Goal: Information Seeking & Learning: Learn about a topic

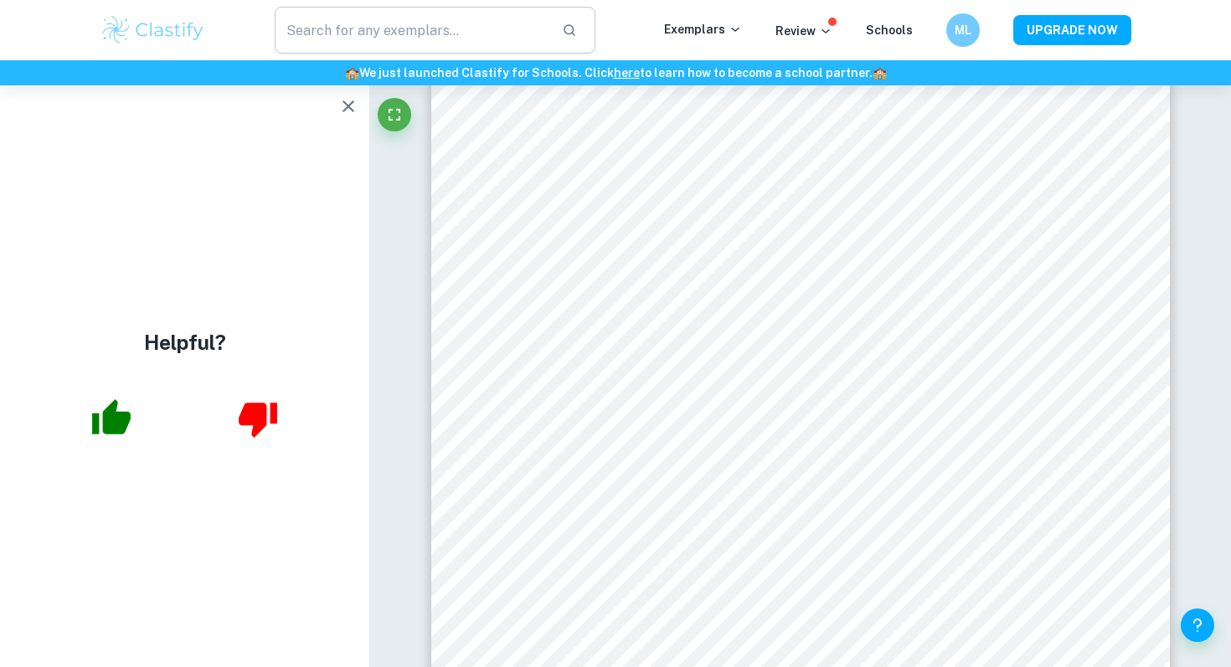
scroll to position [2400, 0]
click at [172, 42] on img at bounding box center [153, 29] width 106 height 33
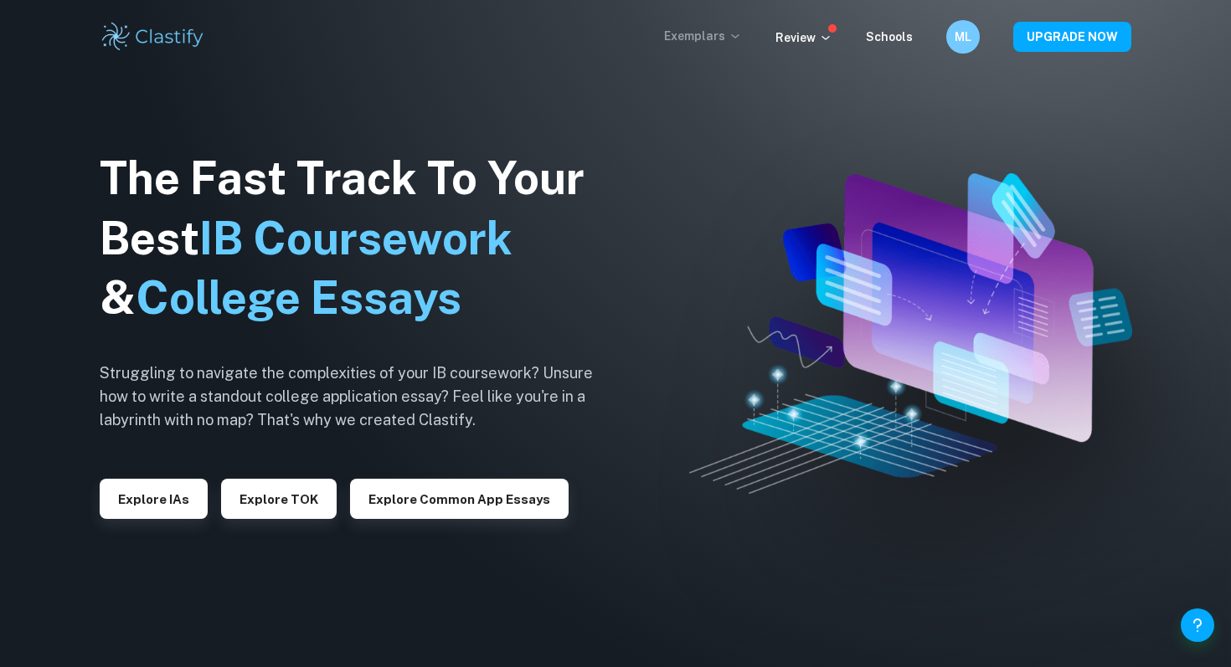
click at [711, 32] on p "Exemplars" at bounding box center [703, 36] width 78 height 18
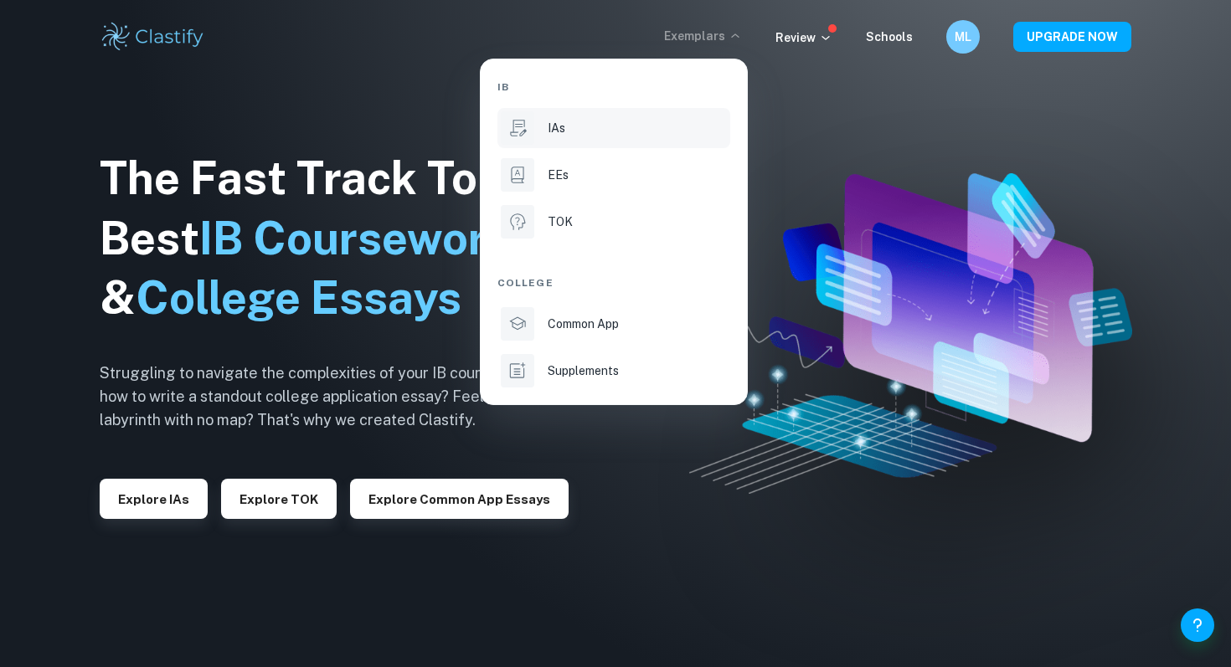
click at [598, 135] on div "IAs" at bounding box center [637, 128] width 179 height 18
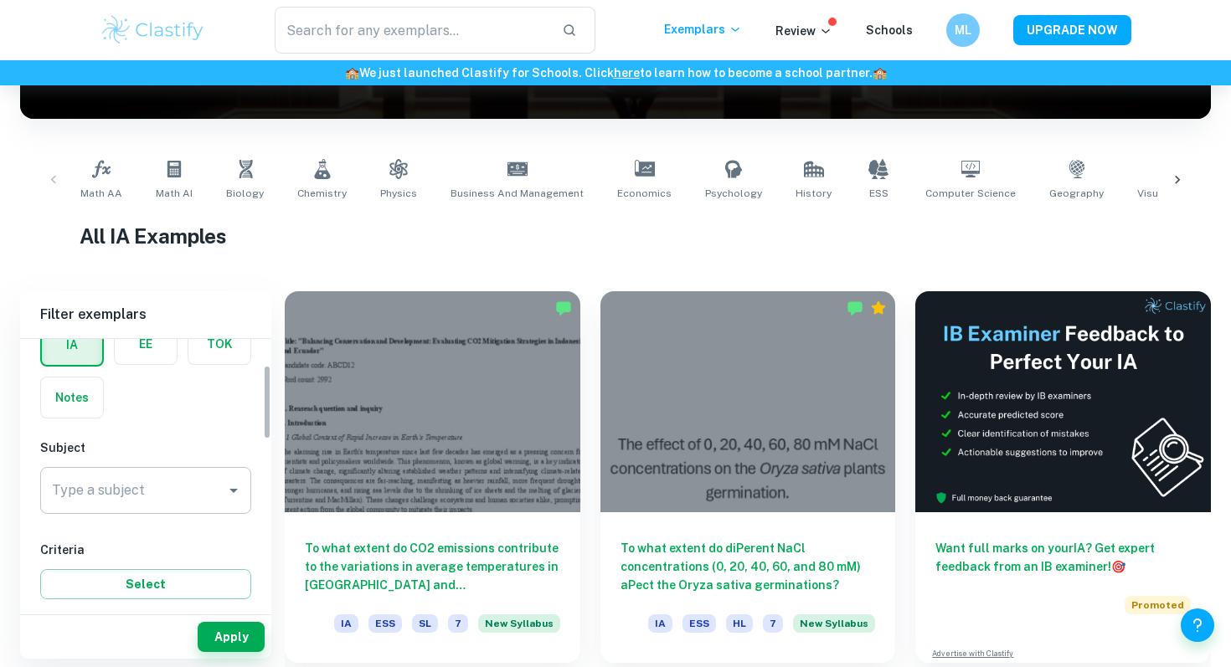
scroll to position [94, 0]
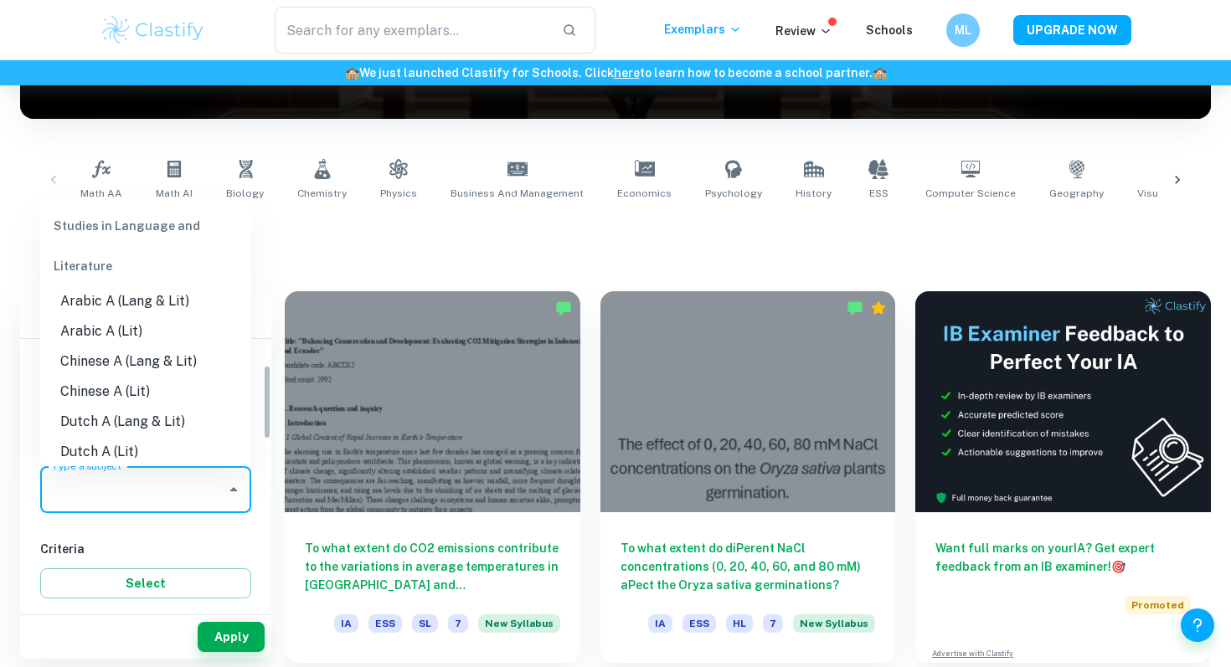
click at [175, 487] on input "Type a subject" at bounding box center [133, 490] width 171 height 32
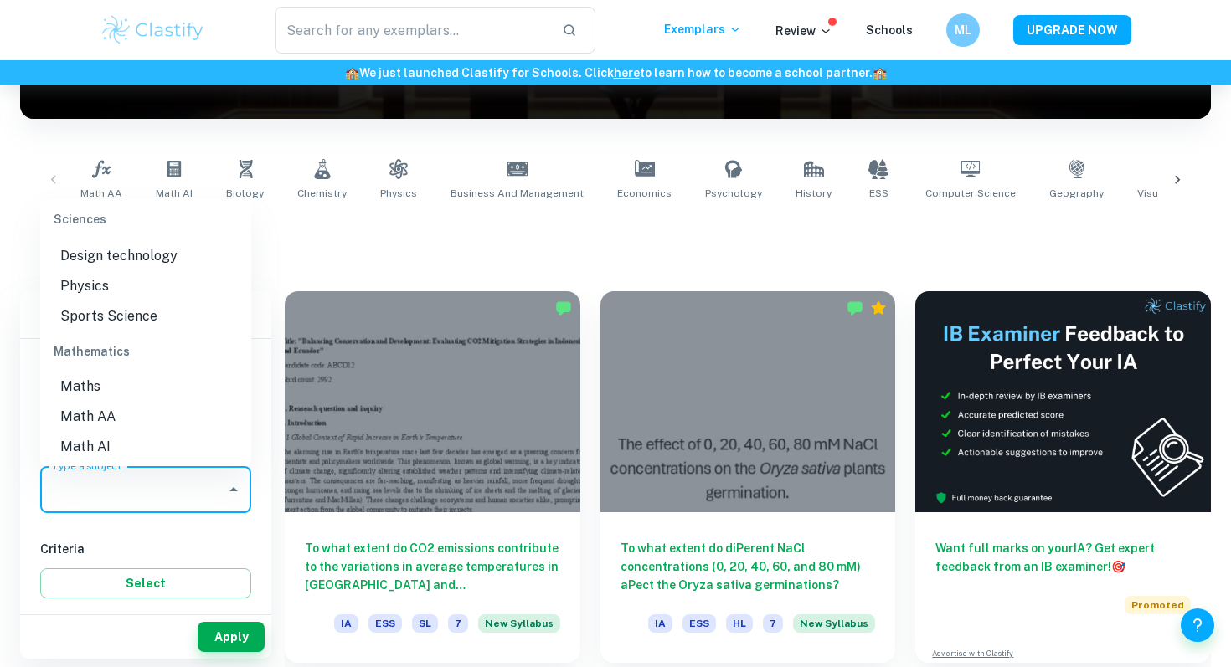
scroll to position [2178, 0]
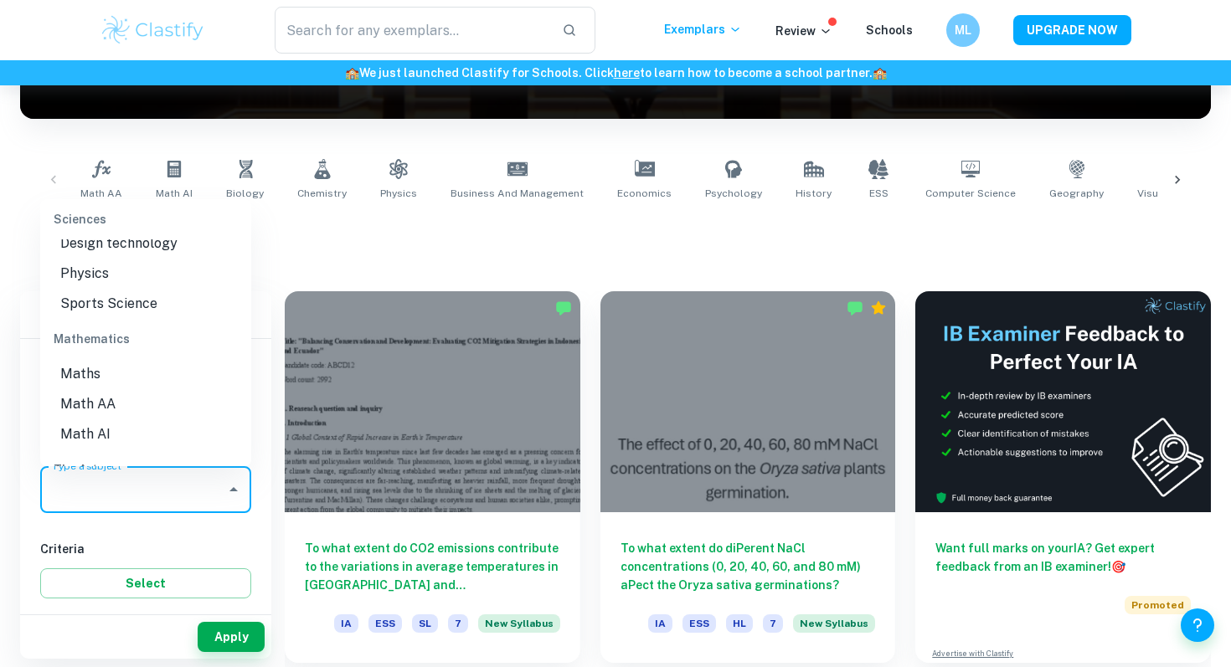
click at [162, 389] on li "Math AA" at bounding box center [145, 404] width 211 height 30
type input "Math AA"
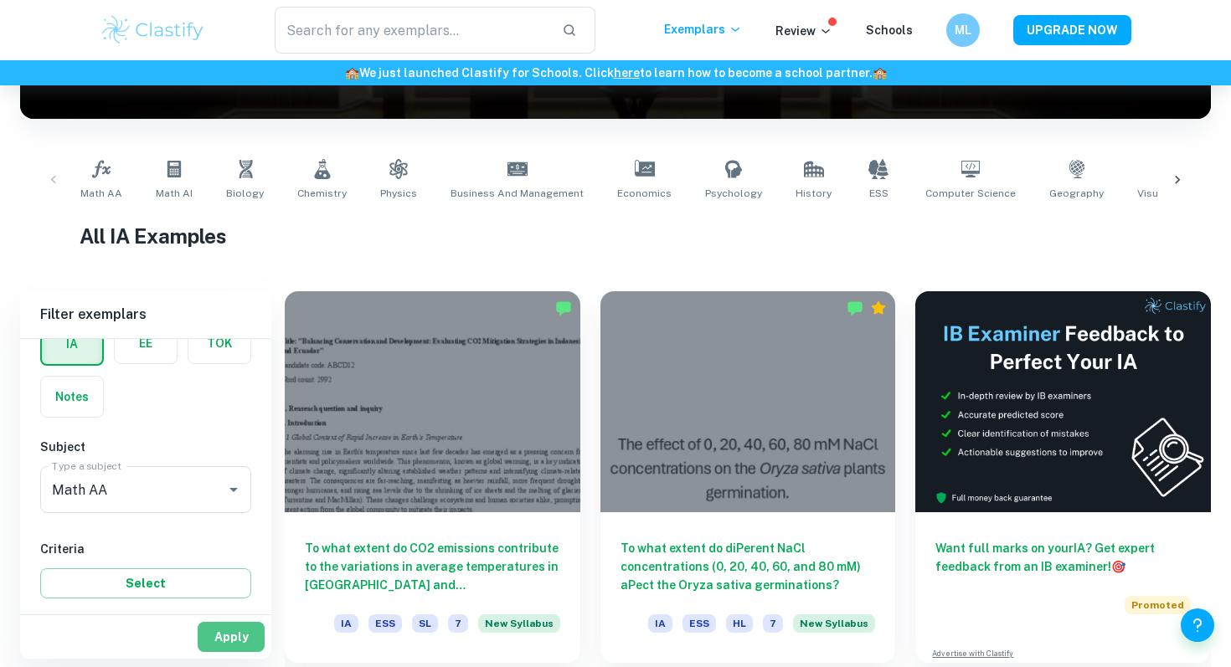
click at [241, 638] on button "Apply" at bounding box center [231, 637] width 67 height 30
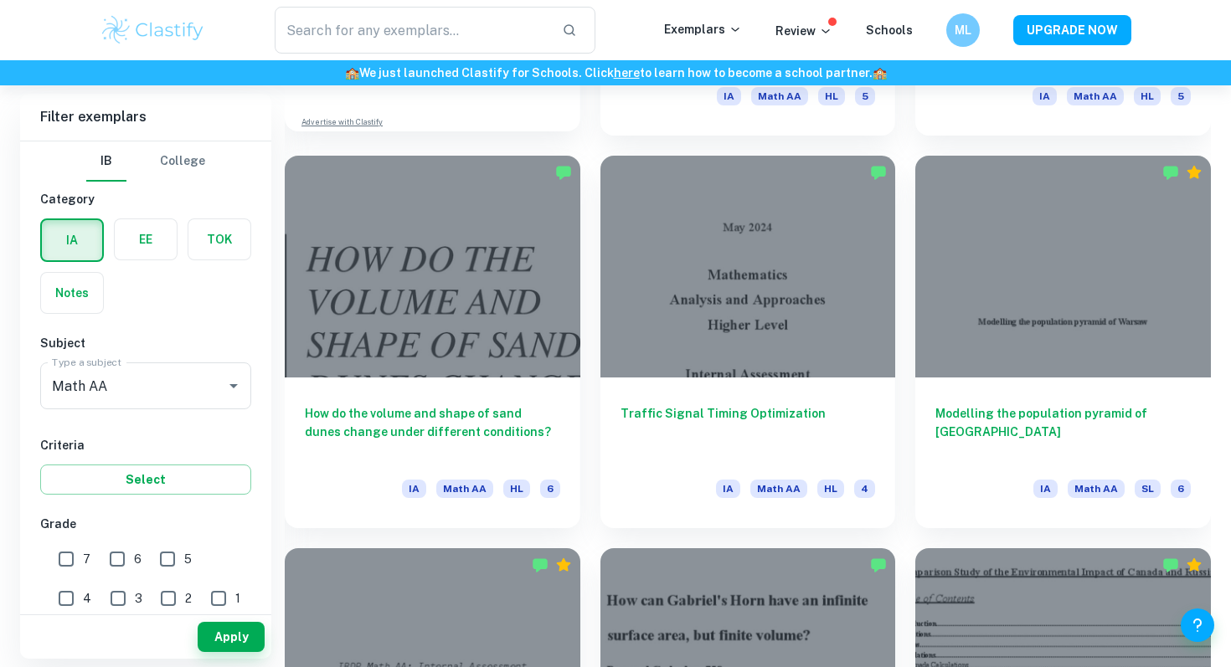
scroll to position [1599, 0]
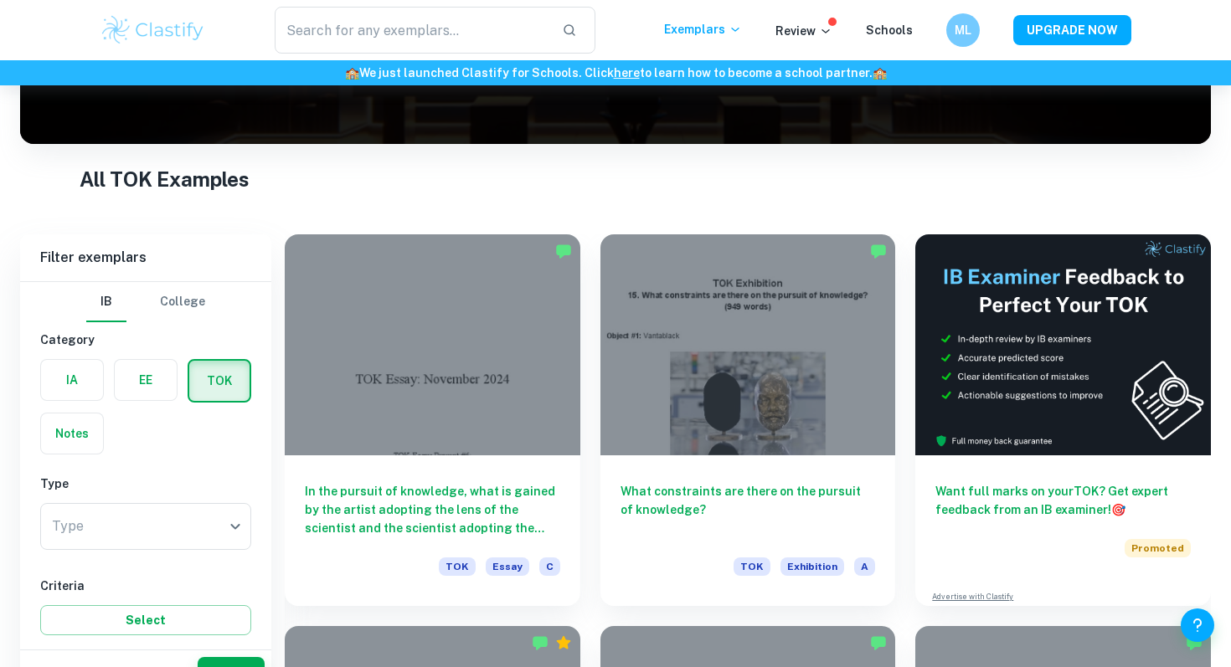
scroll to position [285, 0]
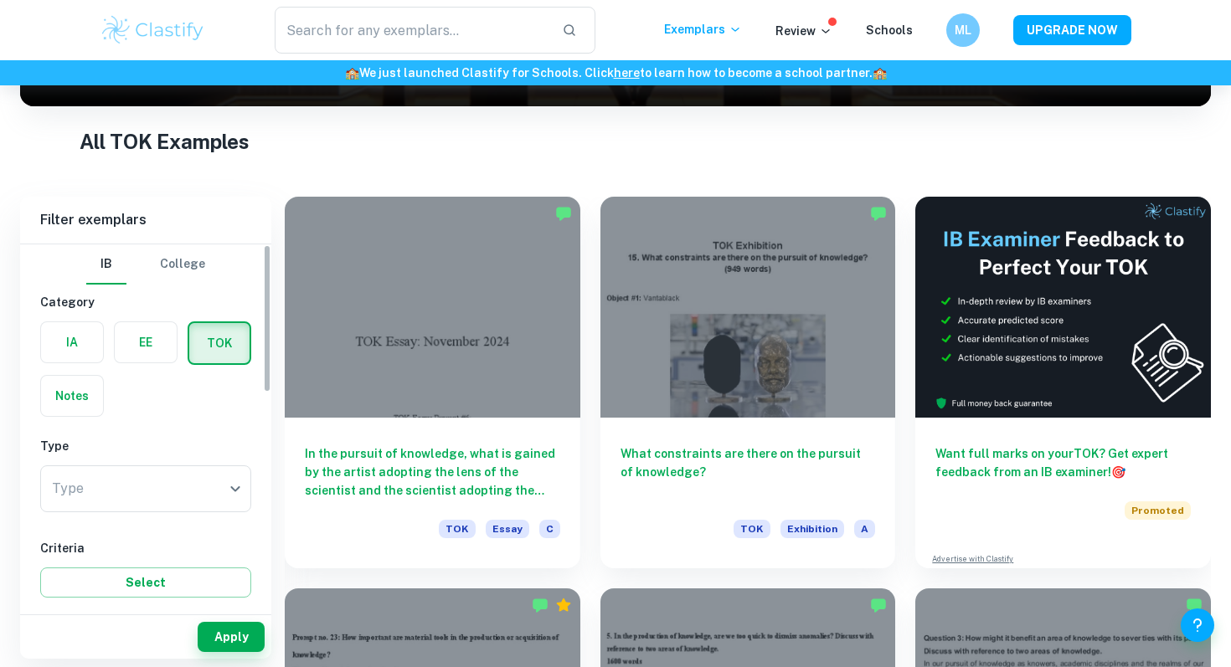
type input "mat"
click at [59, 337] on label "button" at bounding box center [72, 342] width 62 height 40
click at [0, 0] on input "radio" at bounding box center [0, 0] width 0 height 0
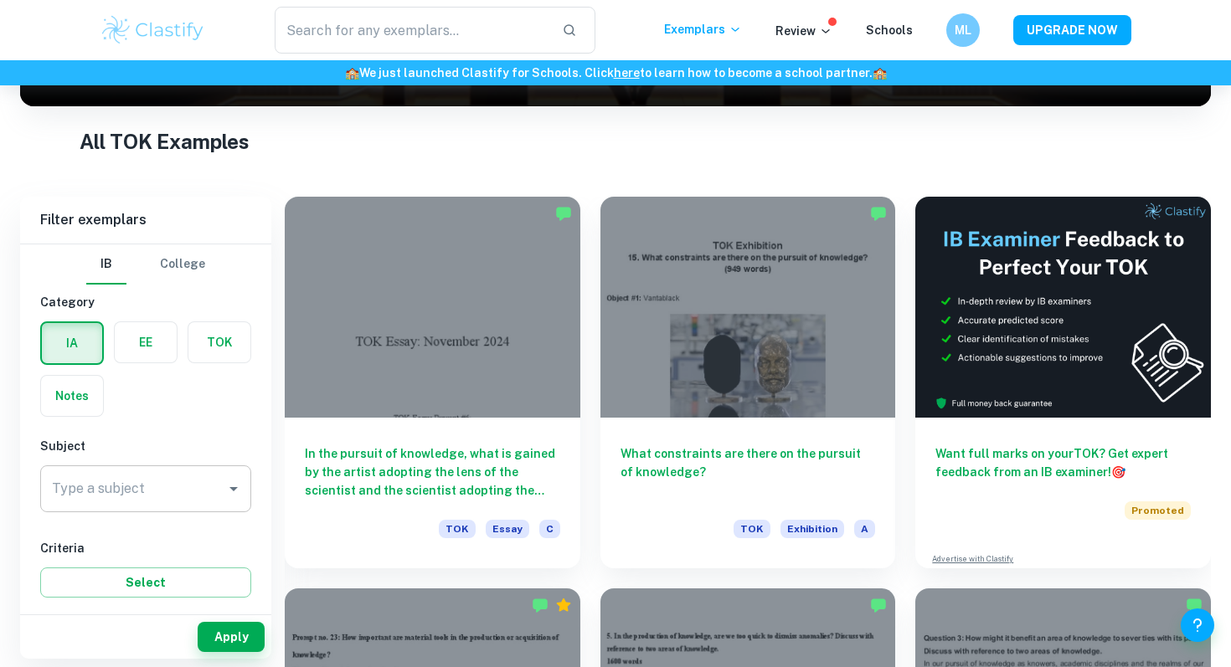
click at [116, 509] on div "Type a subject" at bounding box center [145, 489] width 211 height 47
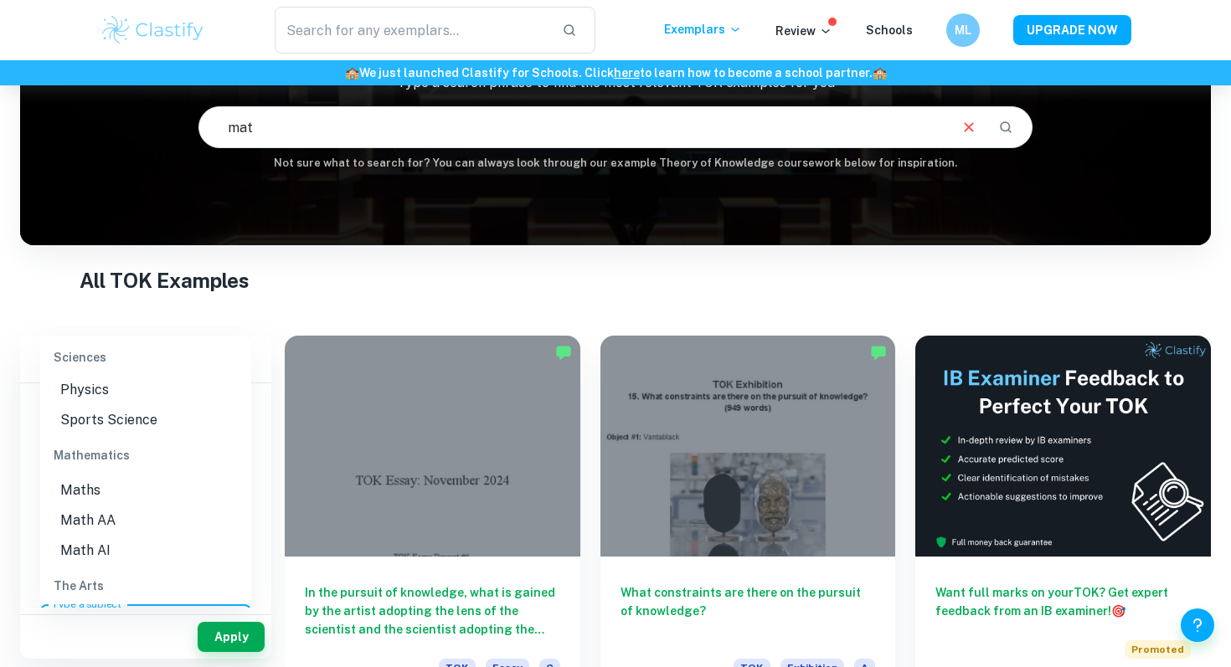
scroll to position [2173, 0]
click at [118, 532] on li "Math AA" at bounding box center [145, 547] width 211 height 30
type input "Math AA"
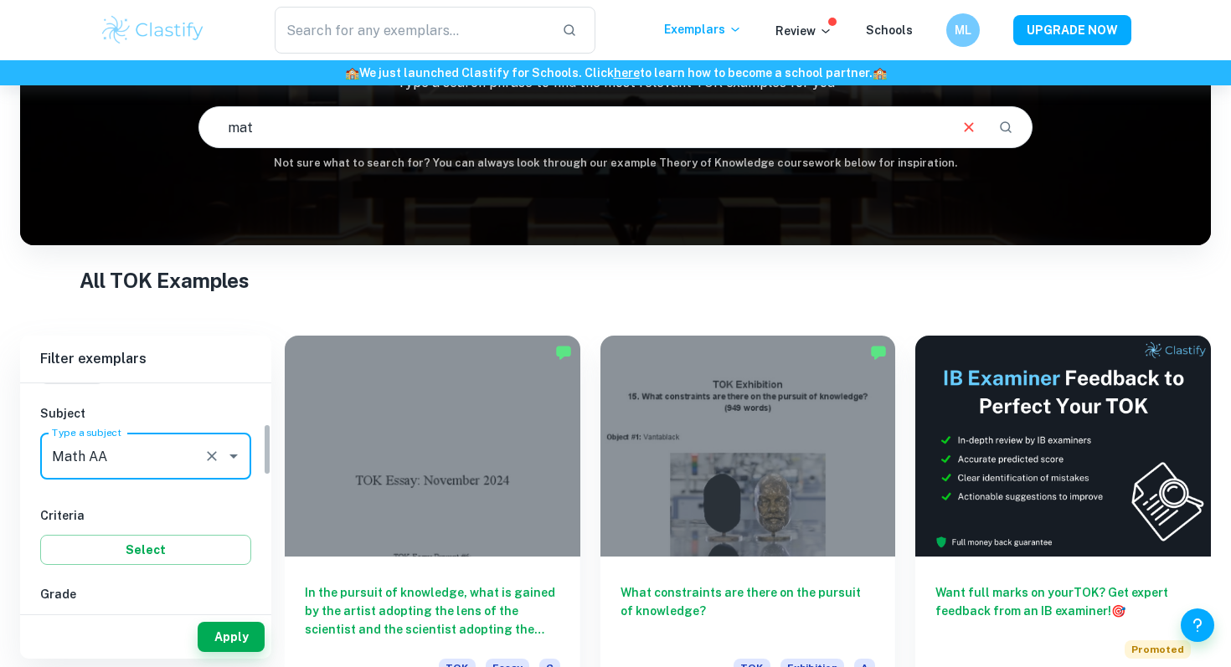
scroll to position [174, 0]
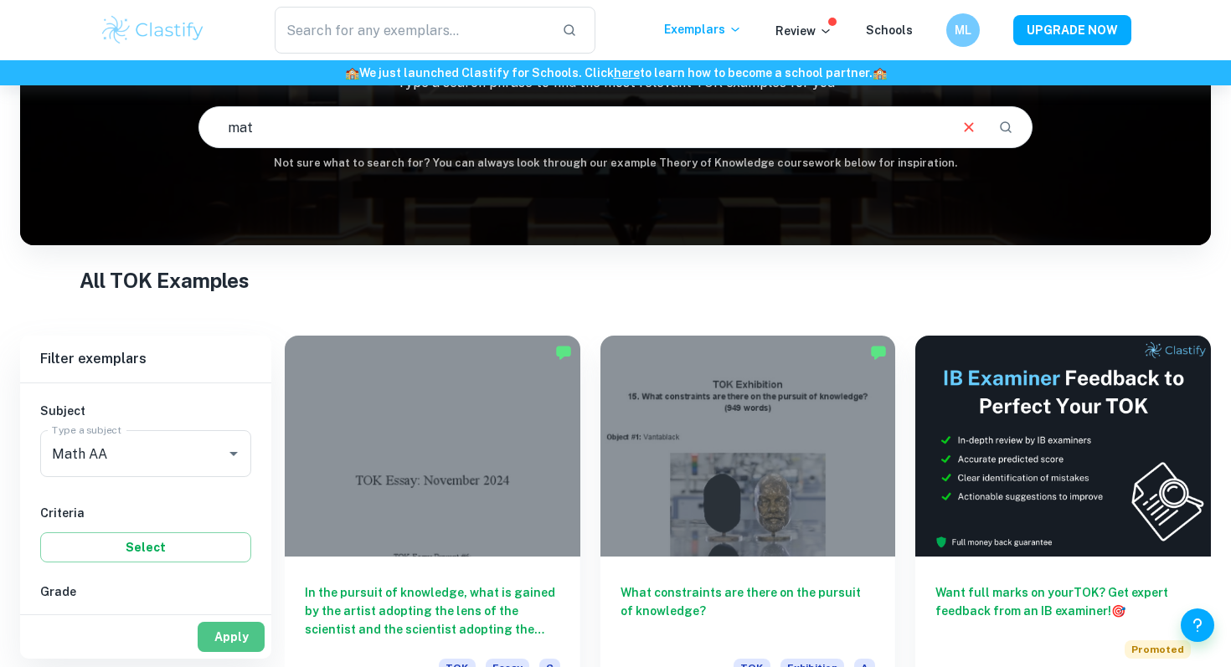
click at [225, 639] on button "Apply" at bounding box center [231, 637] width 67 height 30
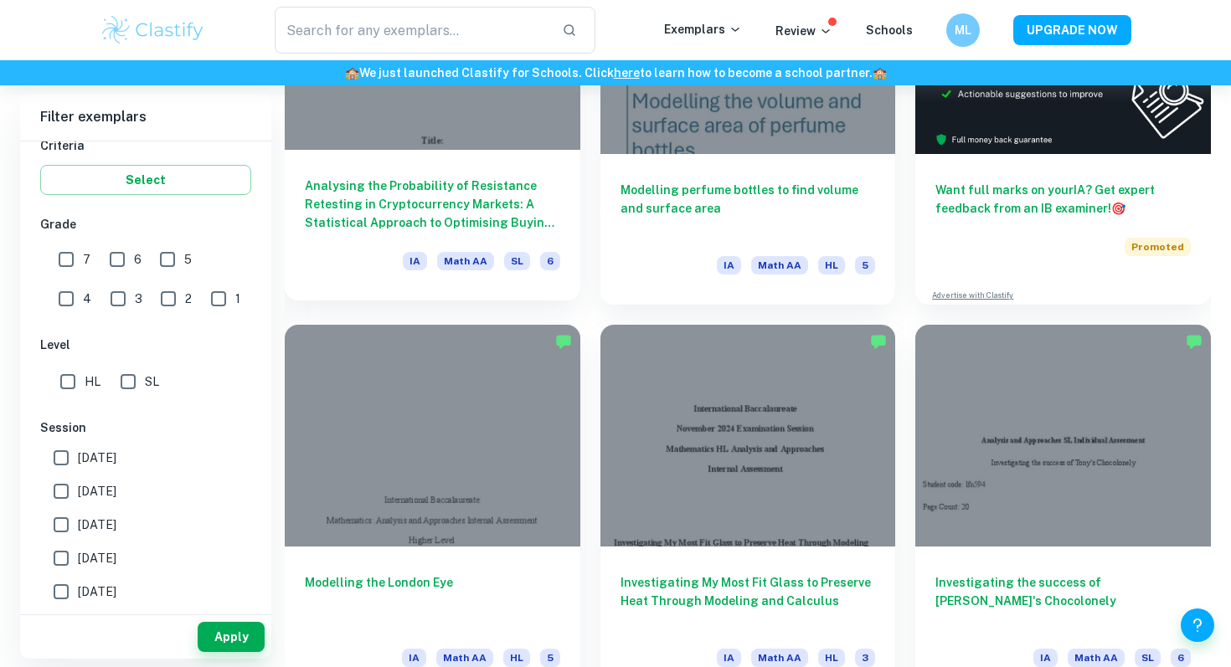
scroll to position [615, 0]
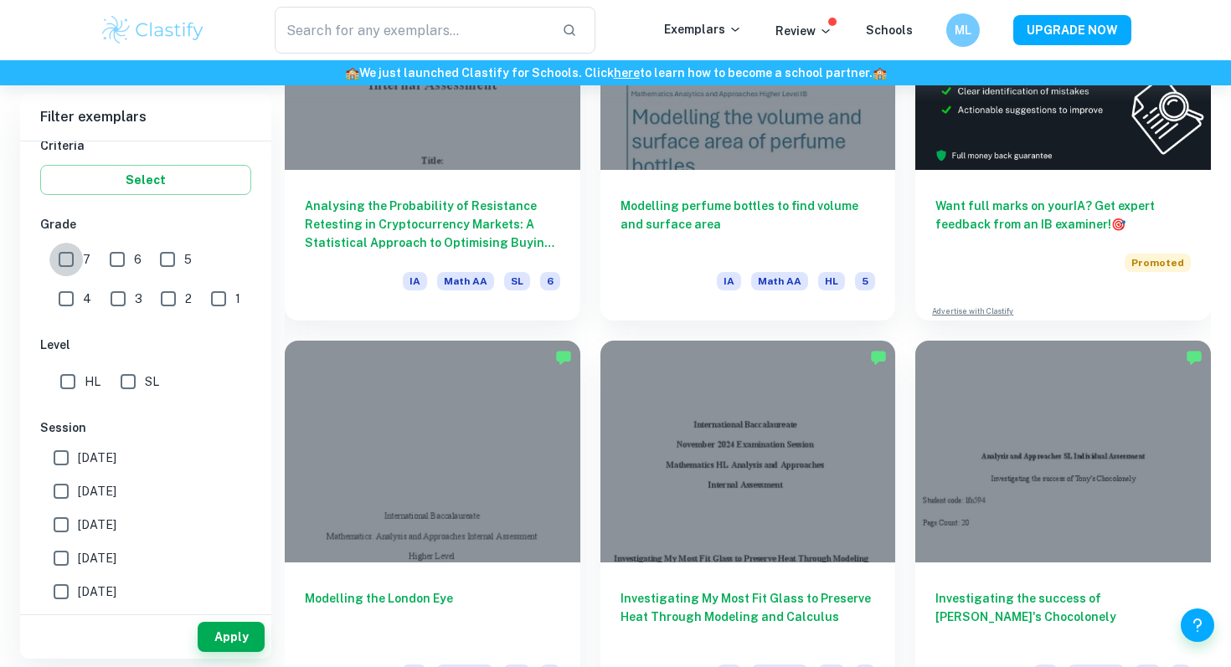
click at [69, 260] on input "7" at bounding box center [65, 259] width 33 height 33
checkbox input "true"
click at [218, 639] on button "Apply" at bounding box center [231, 637] width 67 height 30
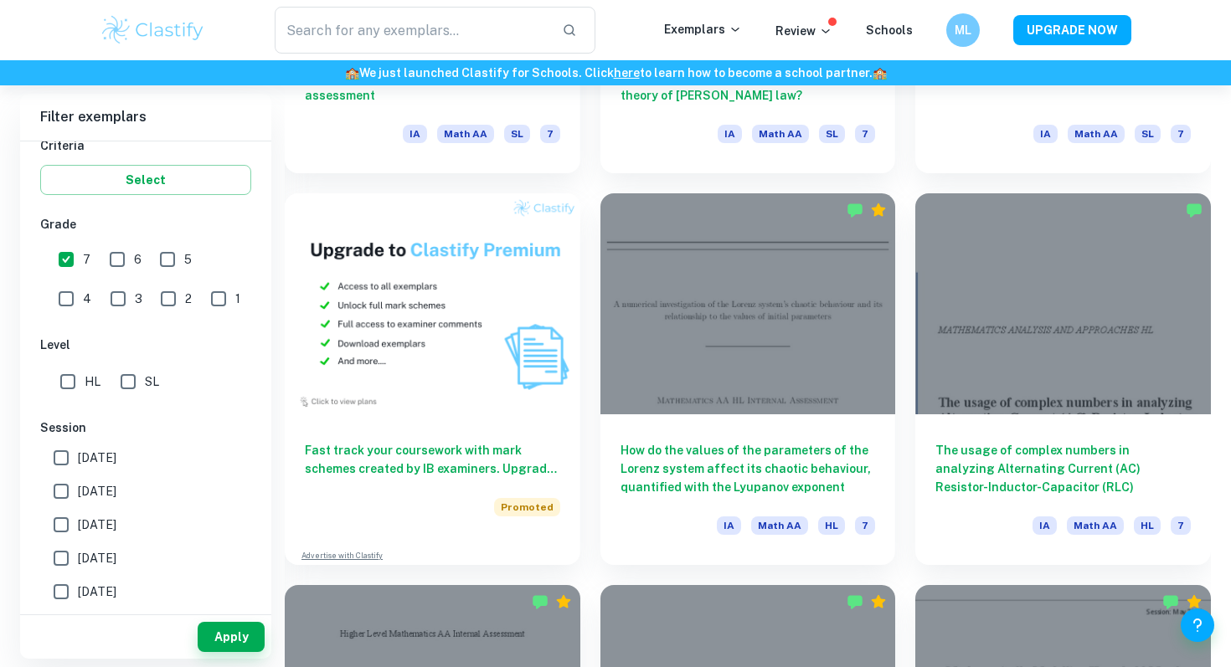
scroll to position [363, 0]
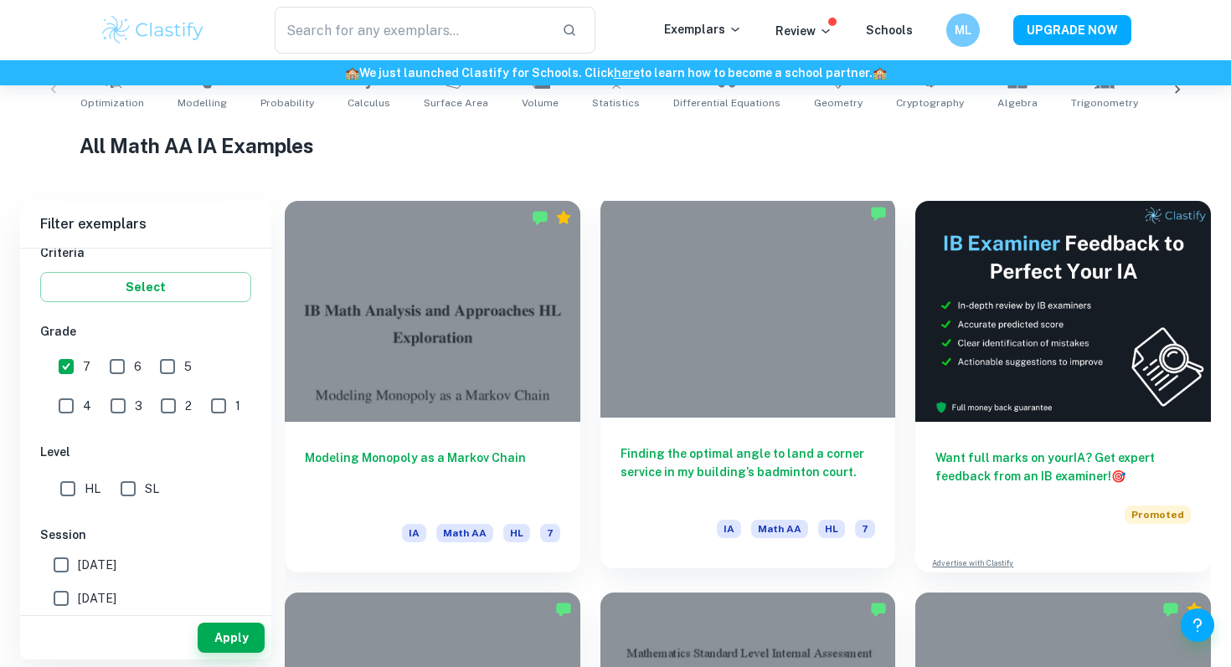
click at [638, 443] on div "Finding the optimal angle to land a corner service in my building’s badminton c…" at bounding box center [748, 493] width 296 height 151
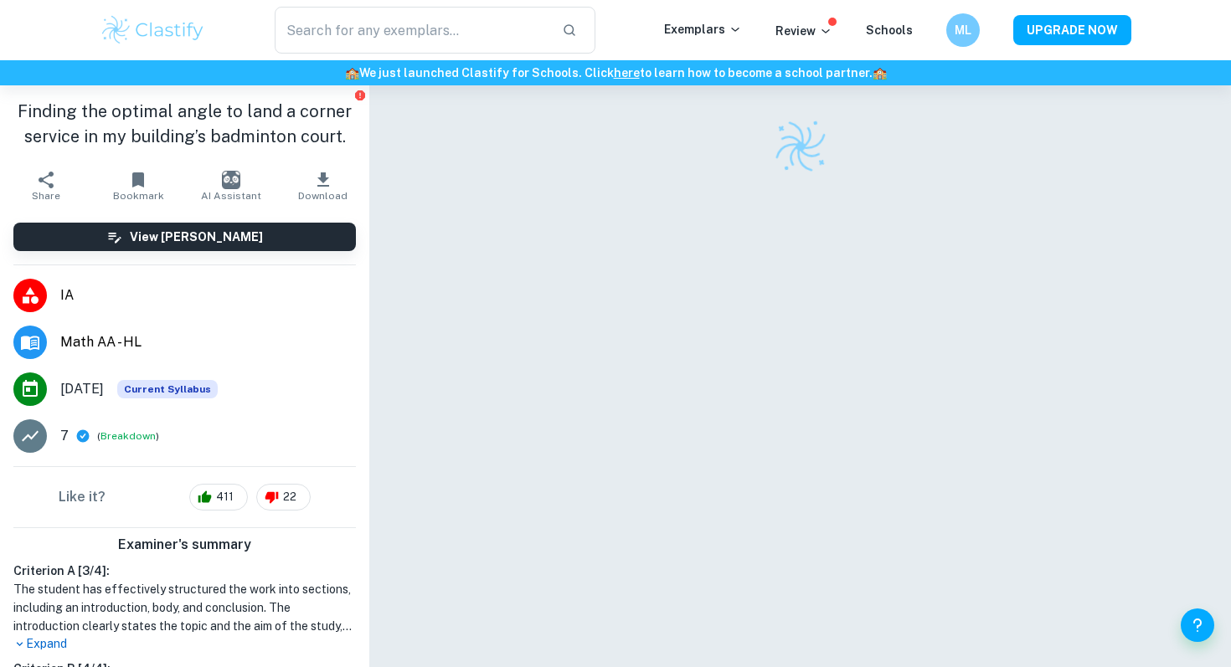
scroll to position [57, 0]
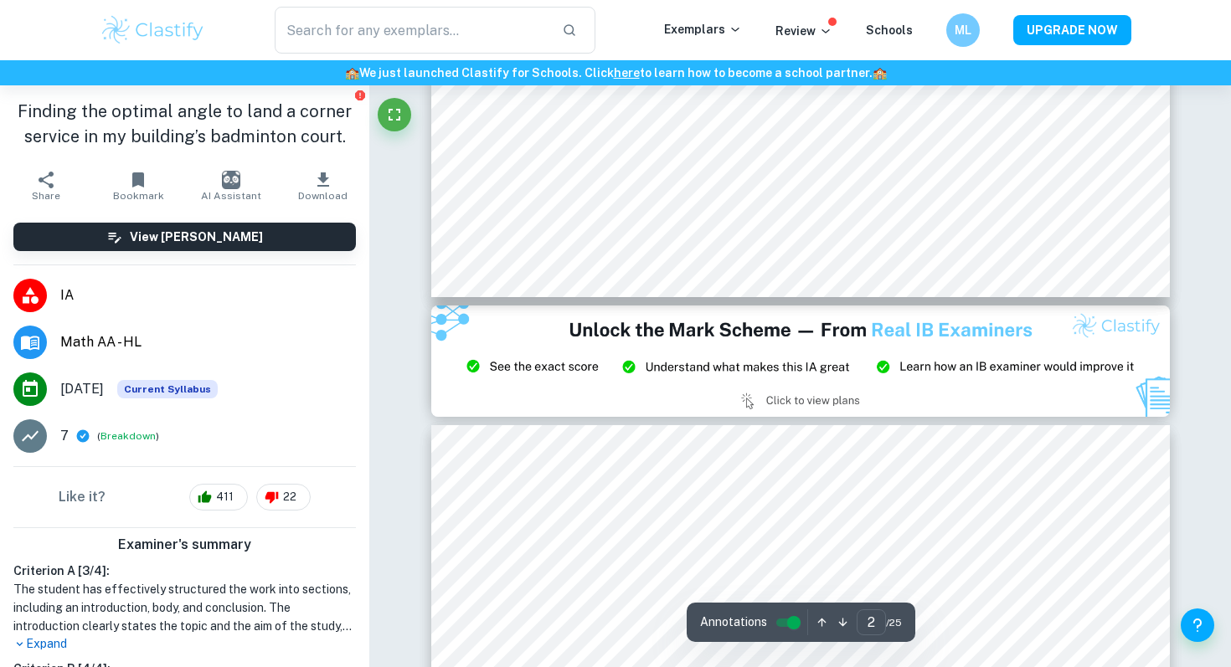
type input "3"
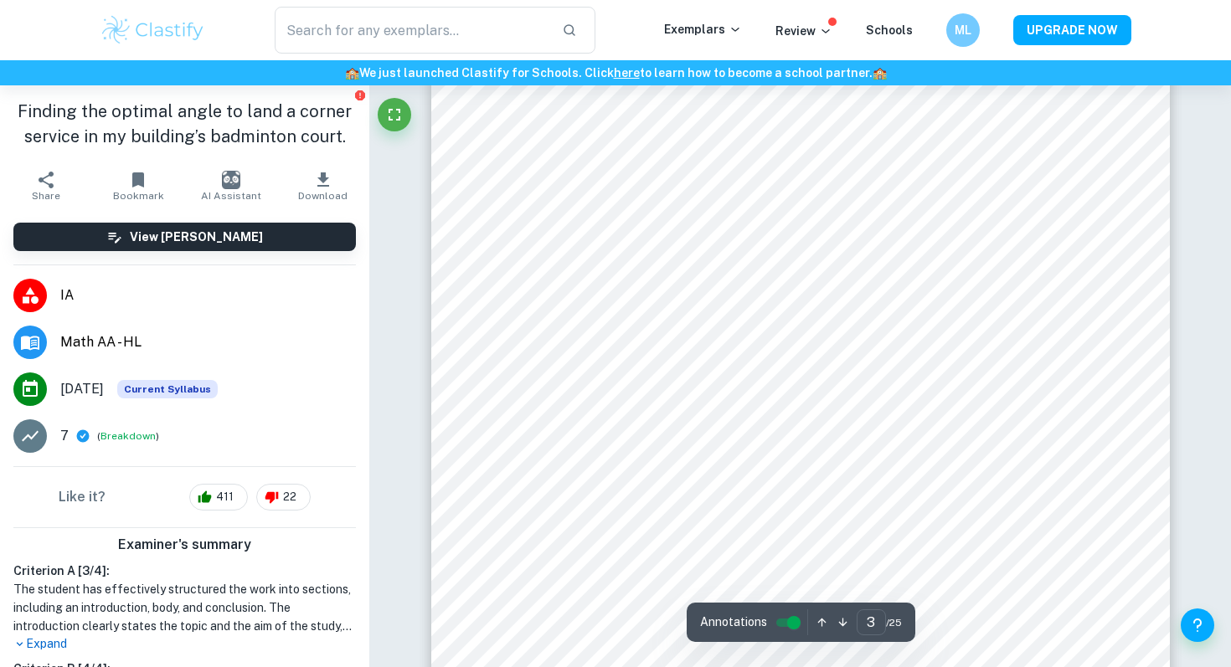
scroll to position [2451, 0]
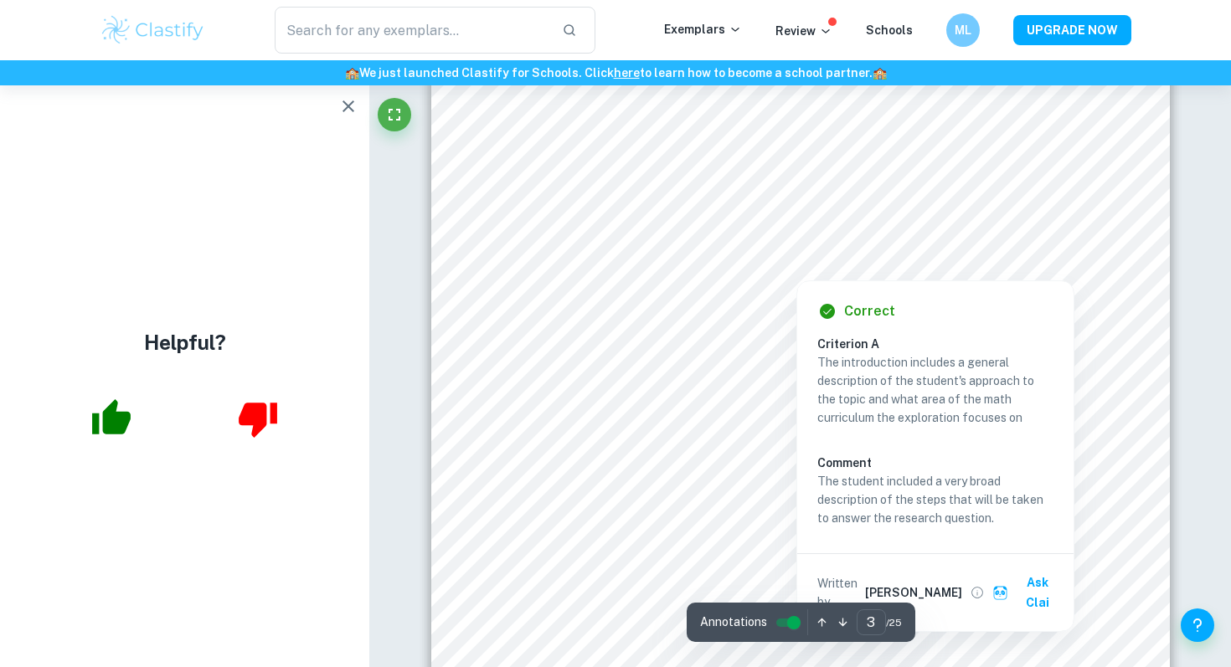
scroll to position [2420, 0]
